Goal: Navigation & Orientation: Find specific page/section

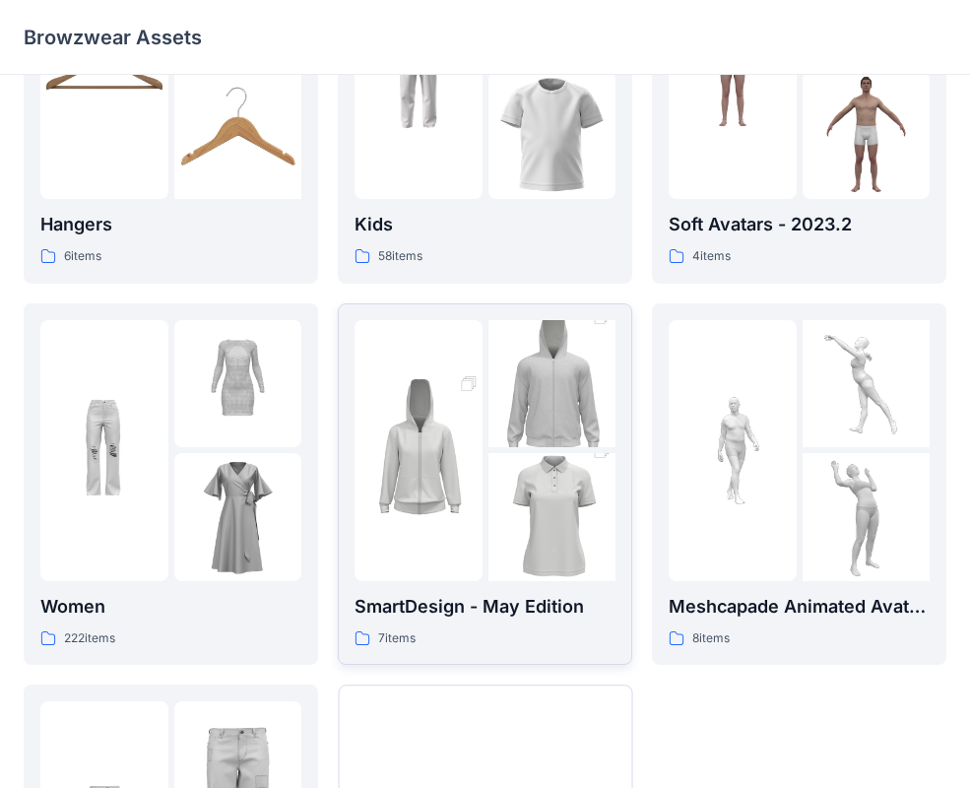
scroll to position [355, 0]
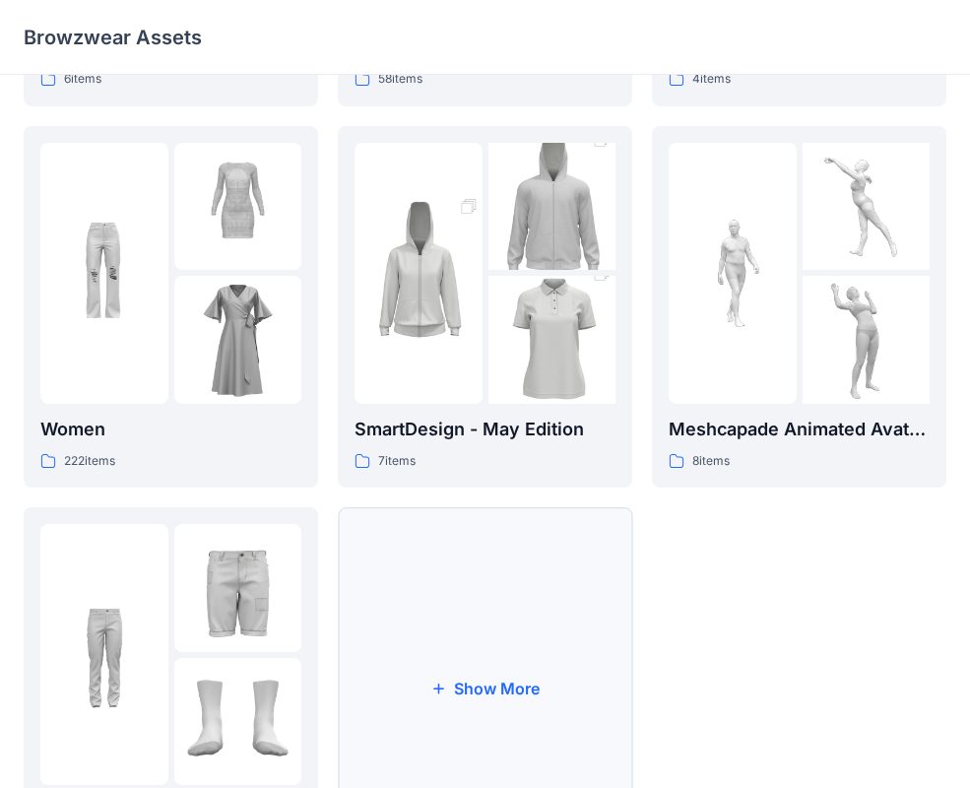
click at [483, 604] on button "Show More" at bounding box center [485, 688] width 294 height 362
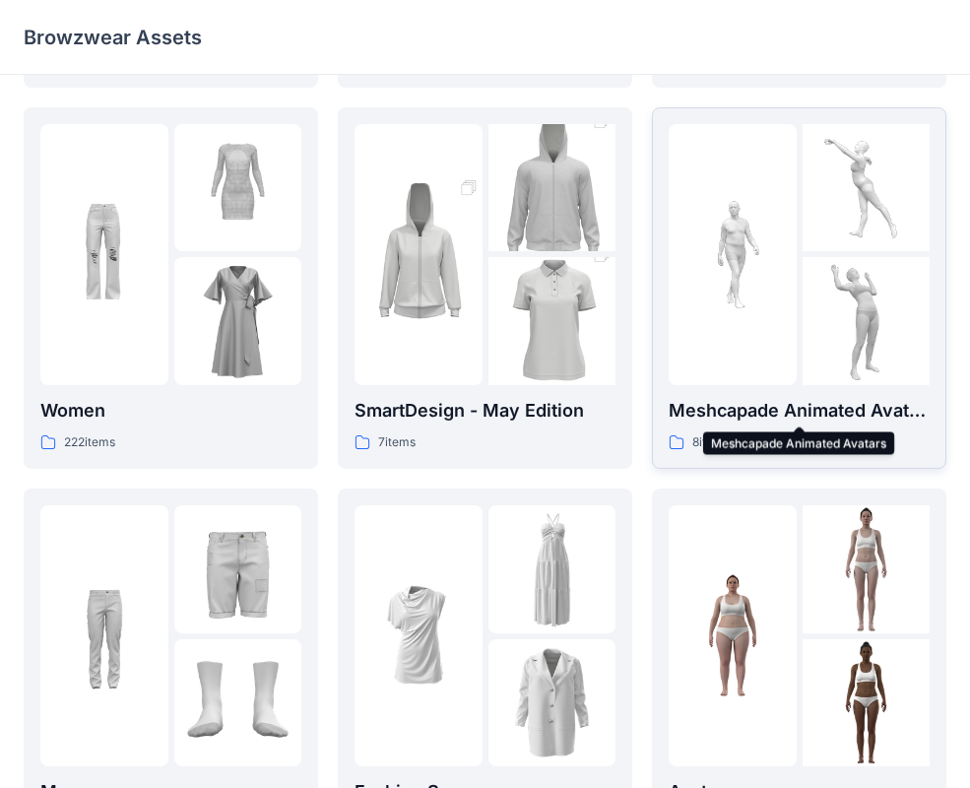
scroll to position [418, 0]
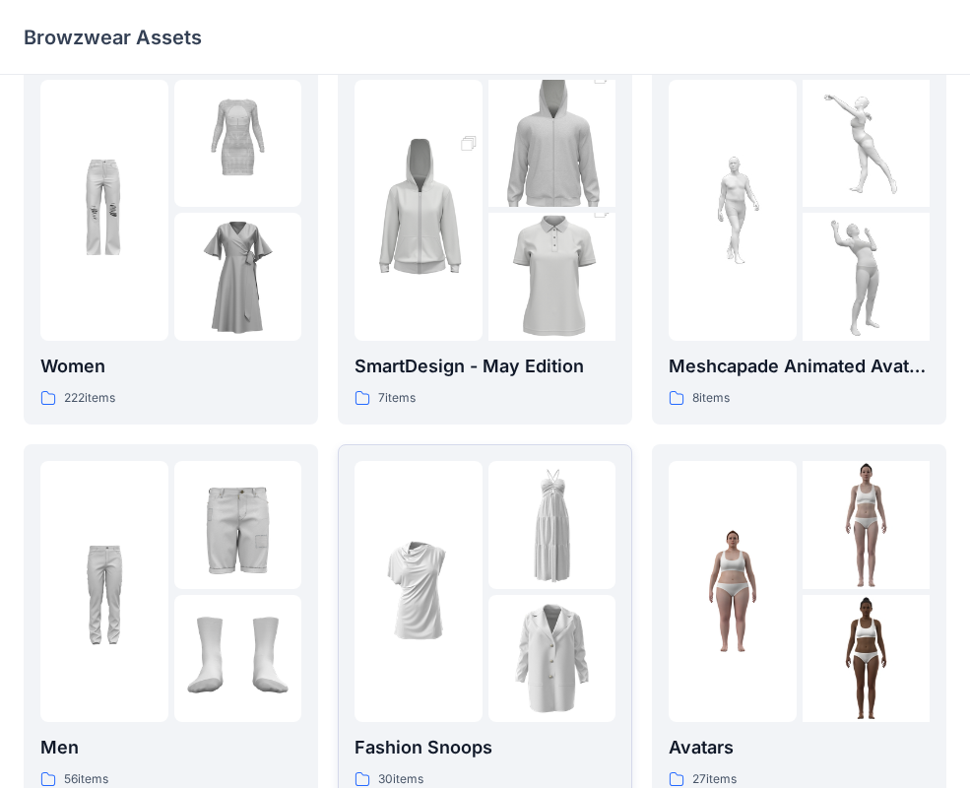
click at [488, 590] on div at bounding box center [552, 591] width 128 height 261
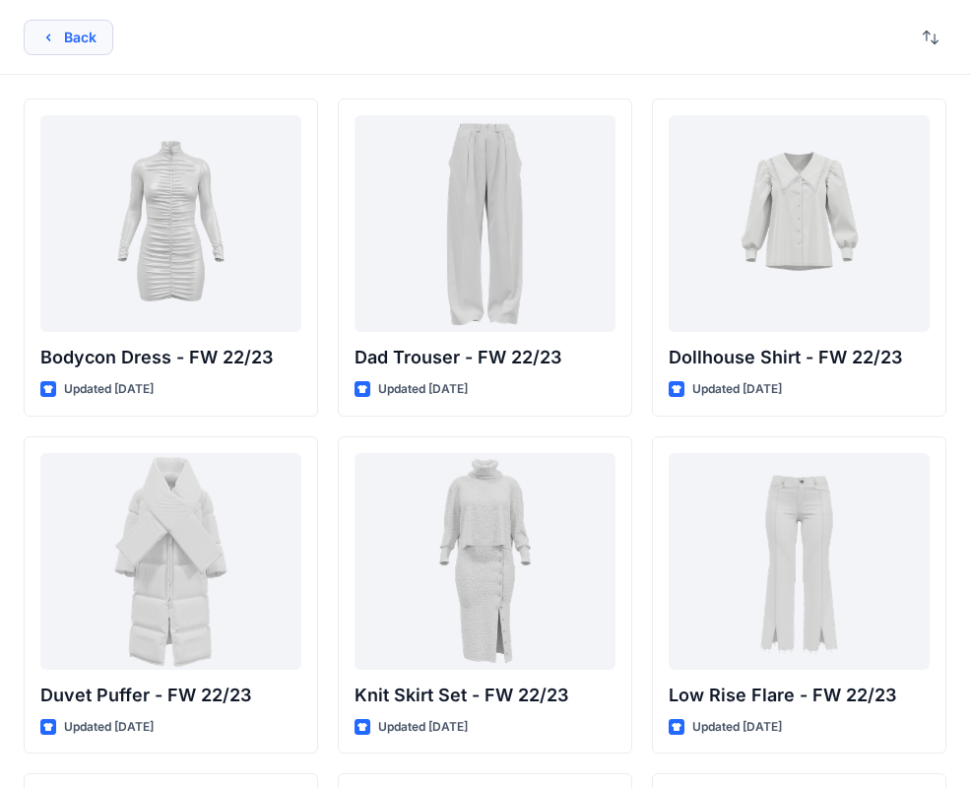
click at [79, 33] on button "Back" at bounding box center [69, 37] width 90 height 35
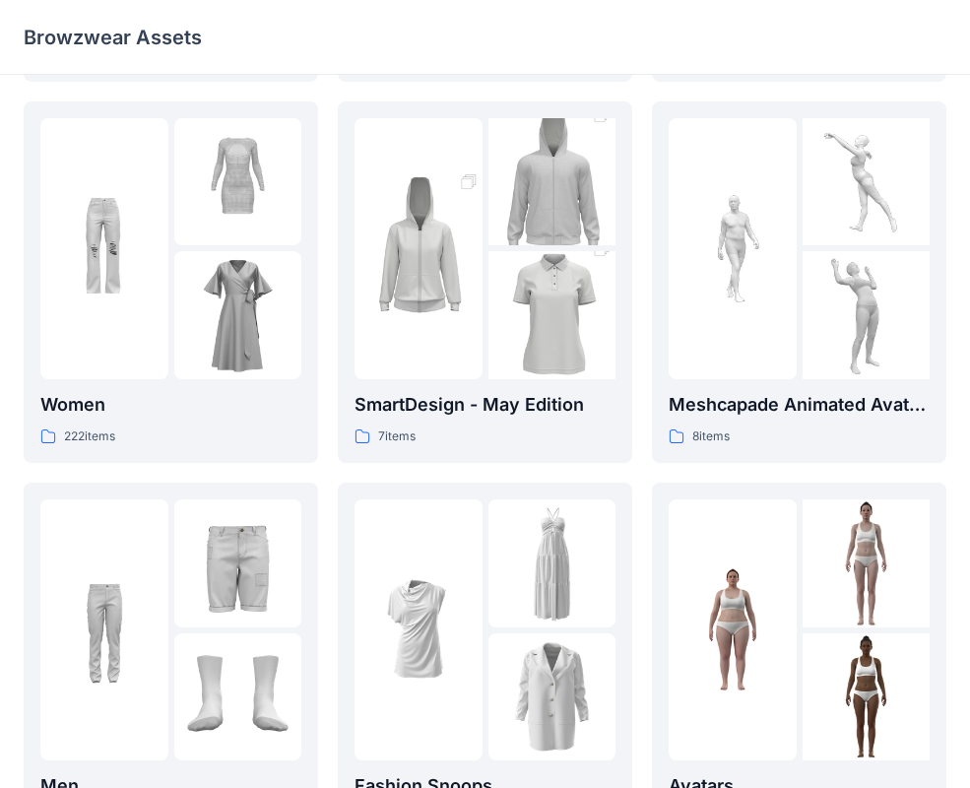
scroll to position [390, 0]
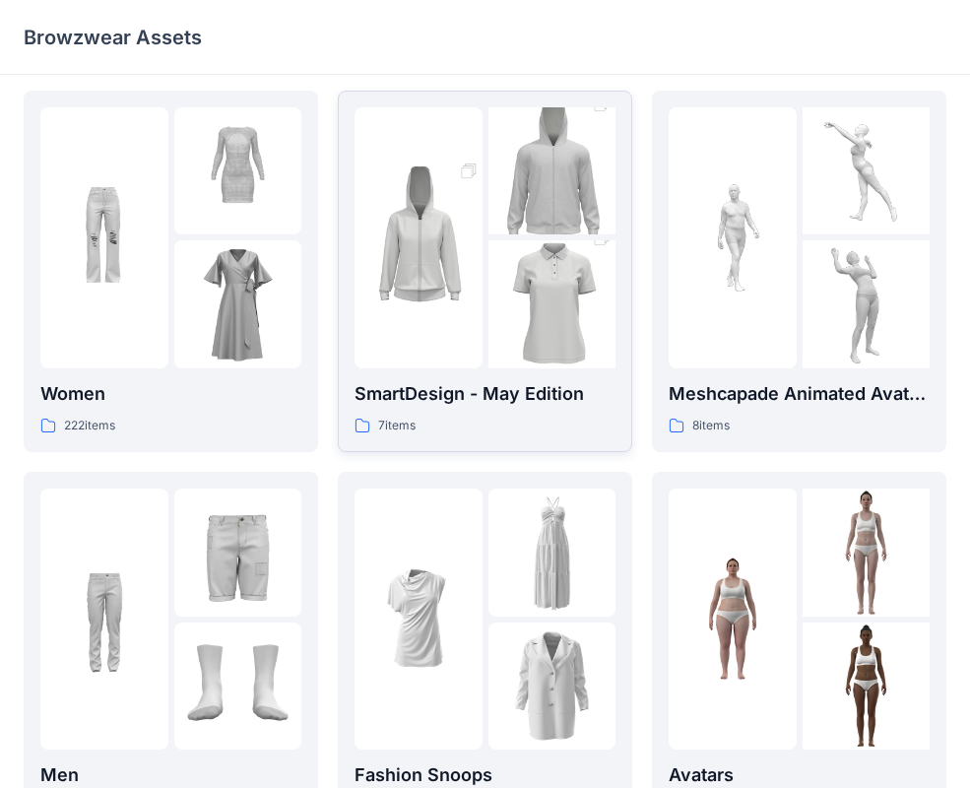
click at [430, 312] on img at bounding box center [419, 237] width 128 height 191
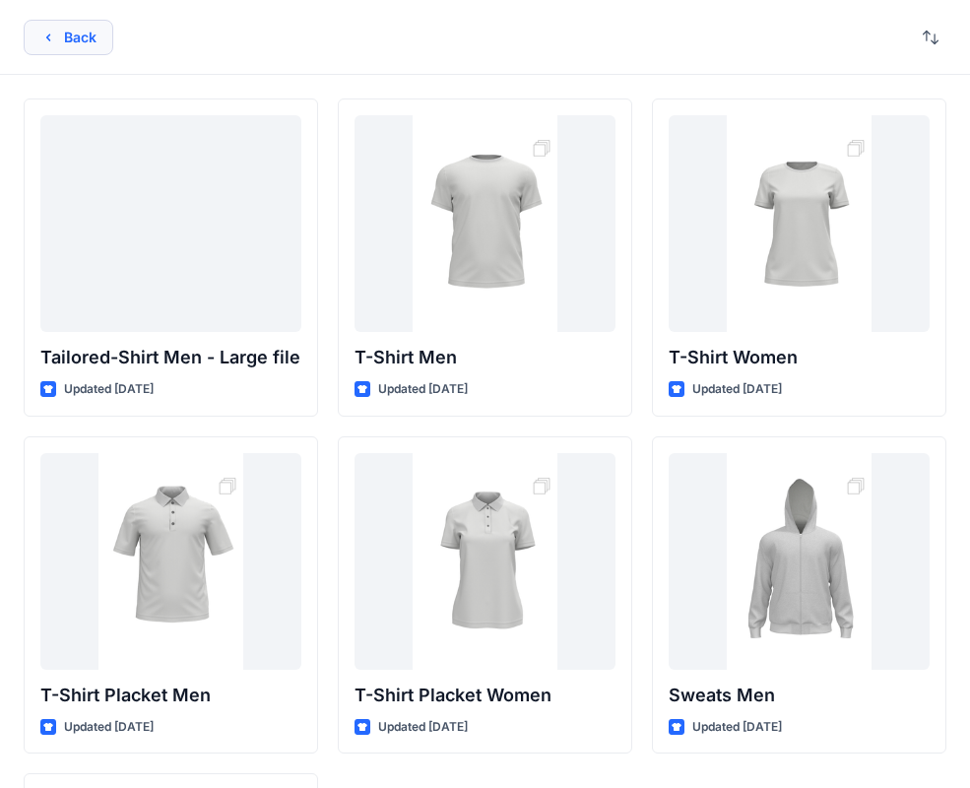
click at [89, 47] on button "Back" at bounding box center [69, 37] width 90 height 35
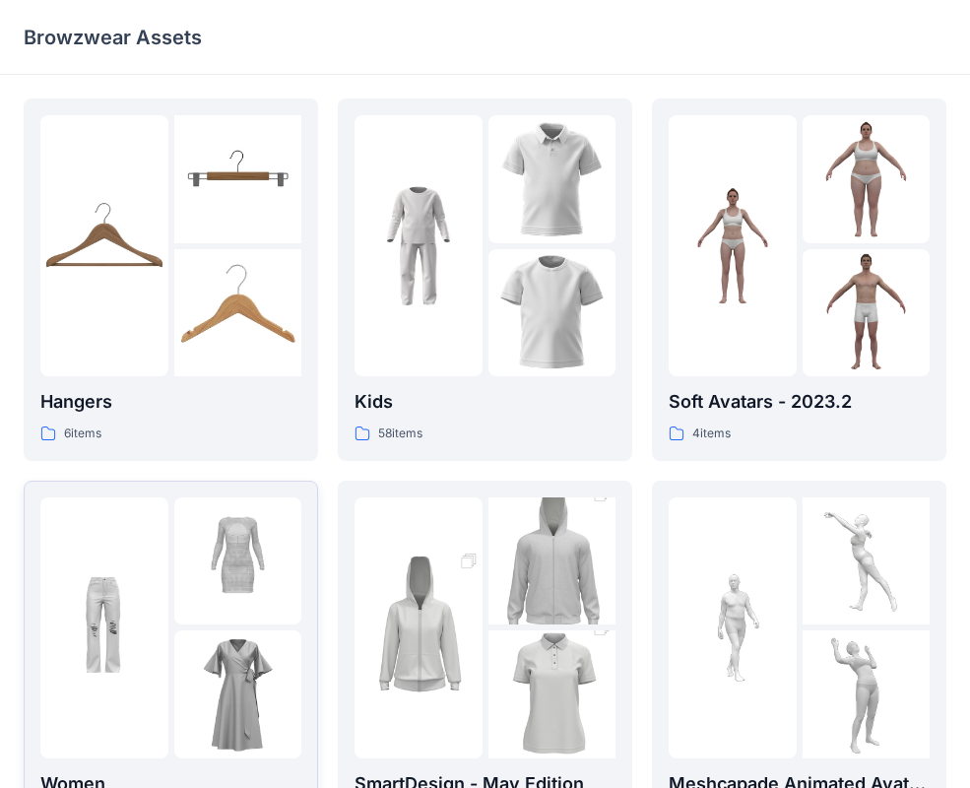
scroll to position [430, 0]
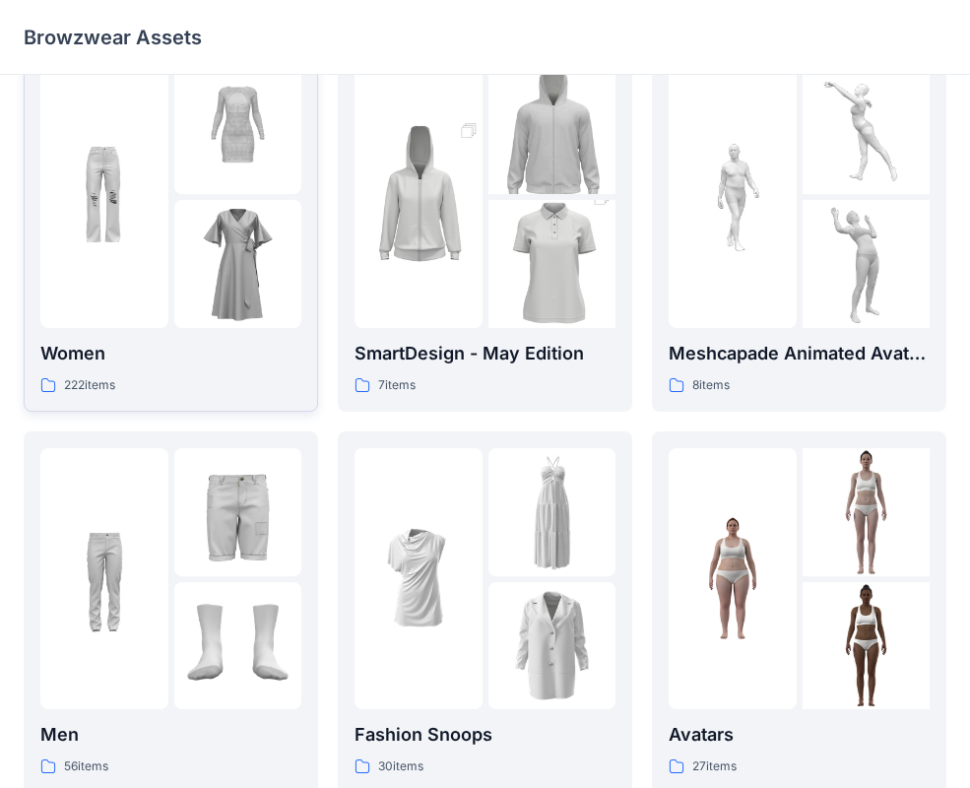
click at [157, 216] on img at bounding box center [104, 197] width 128 height 128
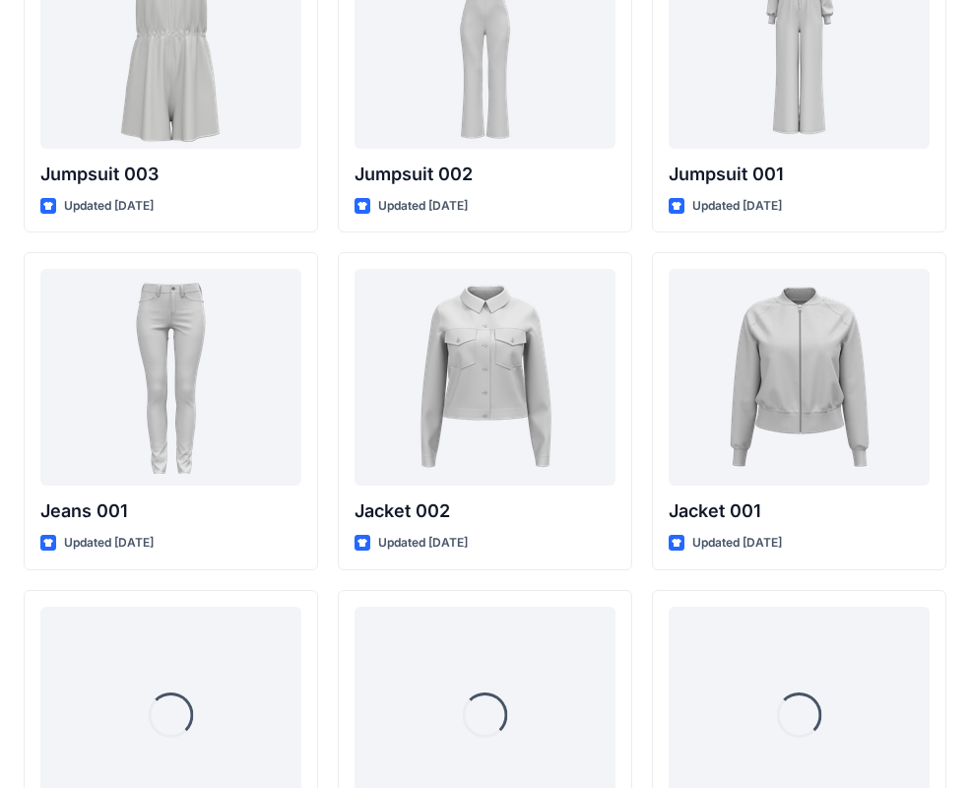
scroll to position [11677, 0]
